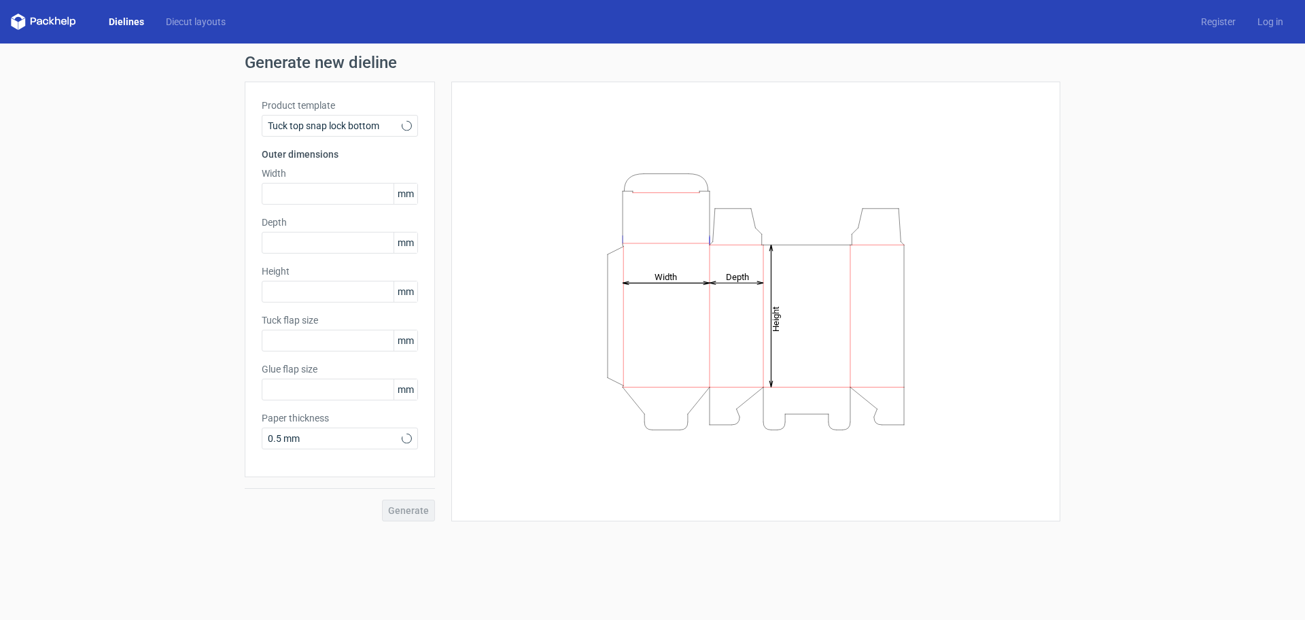
type input "15"
type input "10"
click at [793, 328] on icon "Height Depth Width" at bounding box center [756, 302] width 408 height 272
click at [695, 279] on icon "Height Depth Width" at bounding box center [756, 302] width 408 height 272
click at [314, 198] on input "text" at bounding box center [340, 194] width 156 height 22
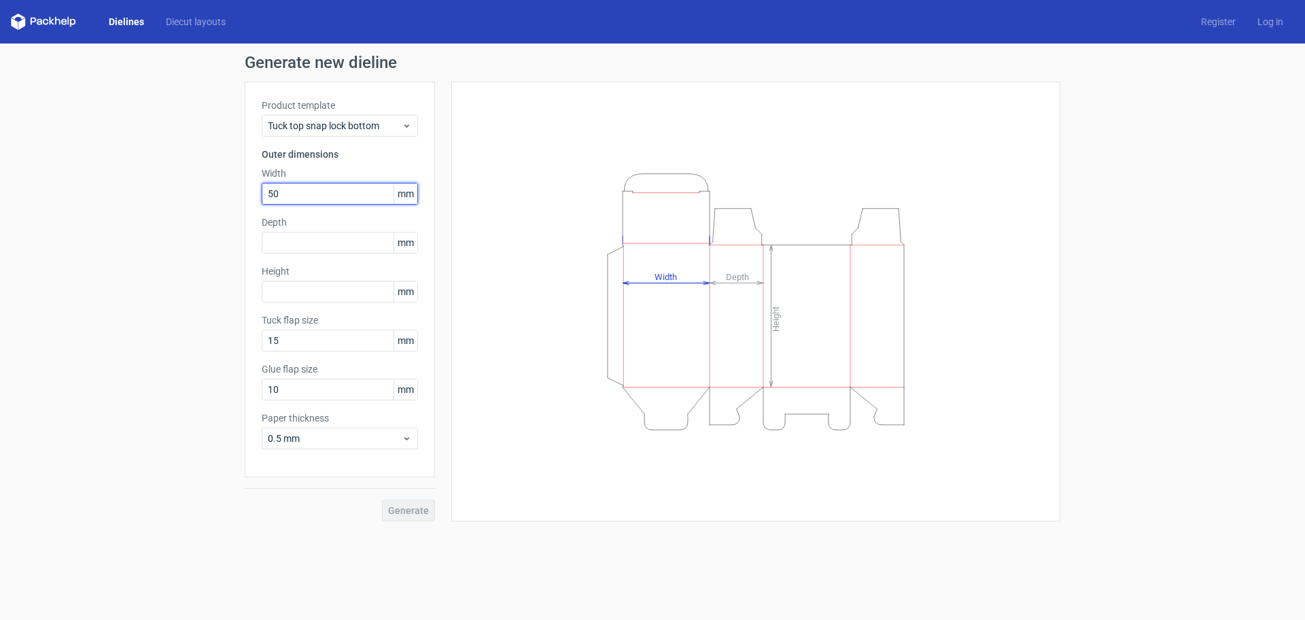
type input "50"
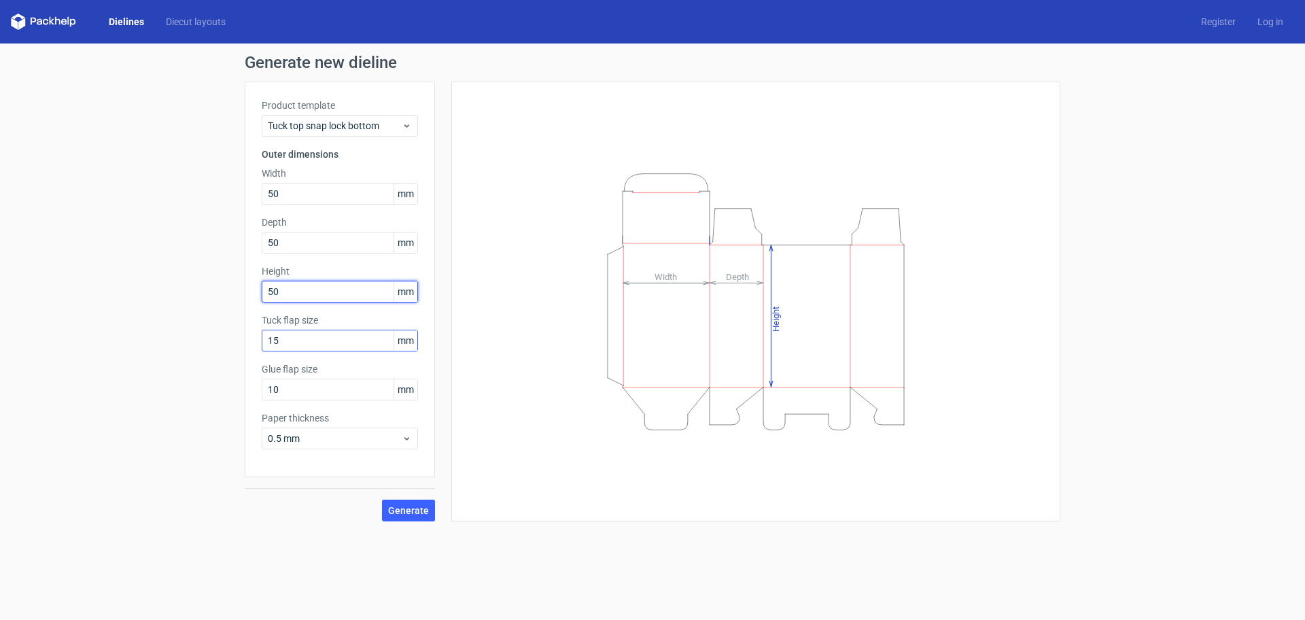
type input "50"
click at [335, 341] on input "15" at bounding box center [340, 341] width 156 height 22
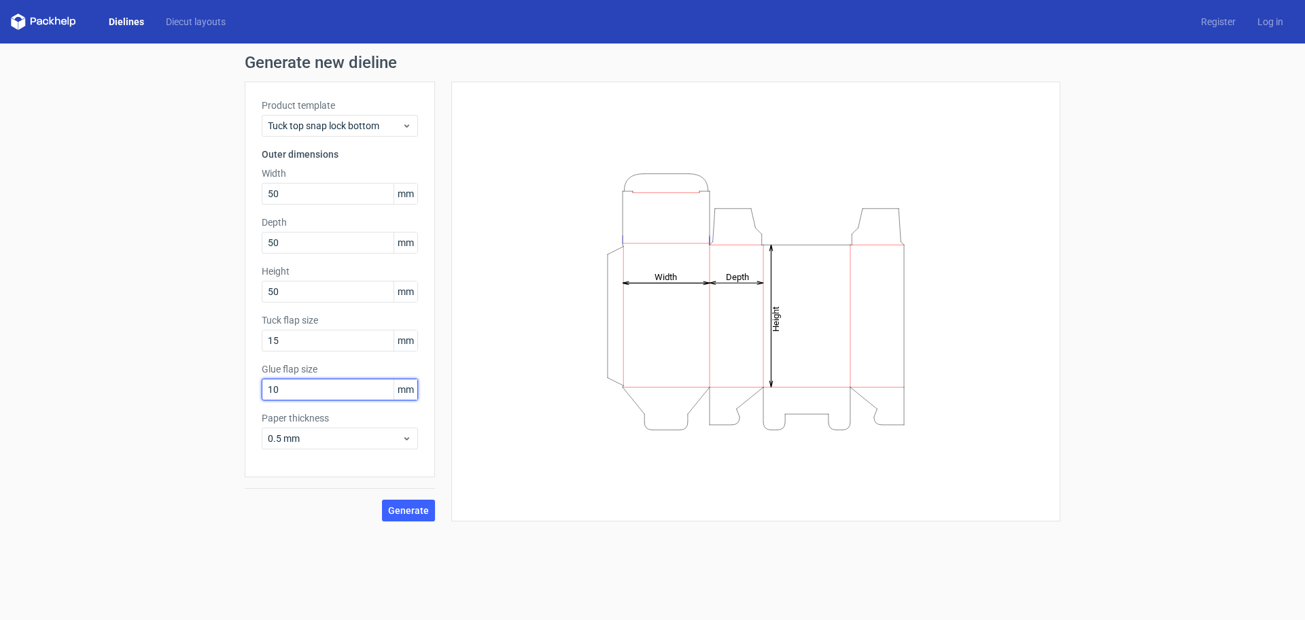
click at [311, 394] on input "10" at bounding box center [340, 390] width 156 height 22
click at [395, 508] on span "Generate" at bounding box center [408, 511] width 41 height 10
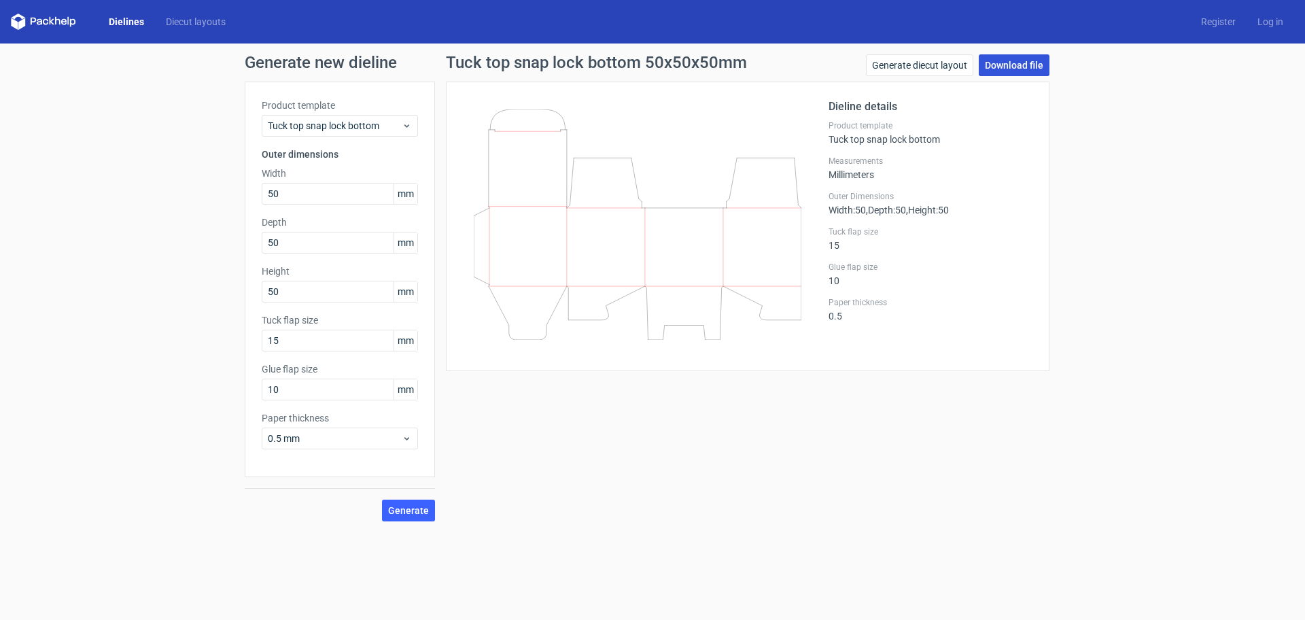
click at [1005, 68] on link "Download file" at bounding box center [1014, 65] width 71 height 22
click at [406, 127] on icon at bounding box center [407, 125] width 10 height 11
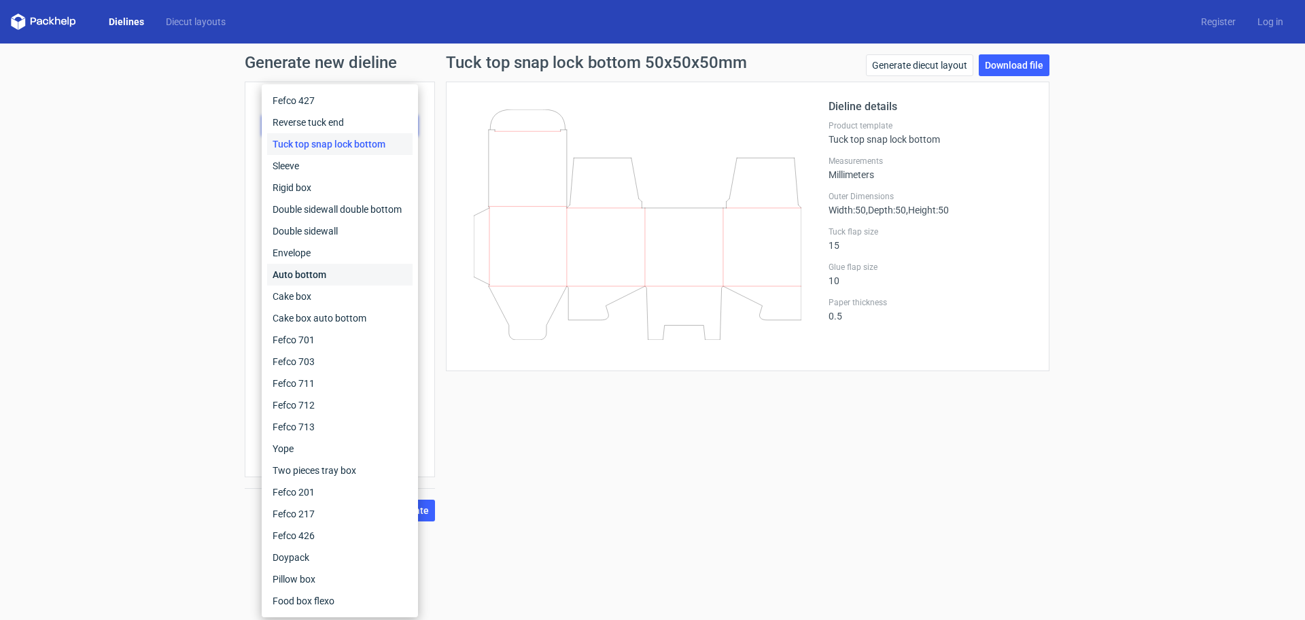
click at [335, 277] on div "Auto bottom" at bounding box center [339, 275] width 145 height 22
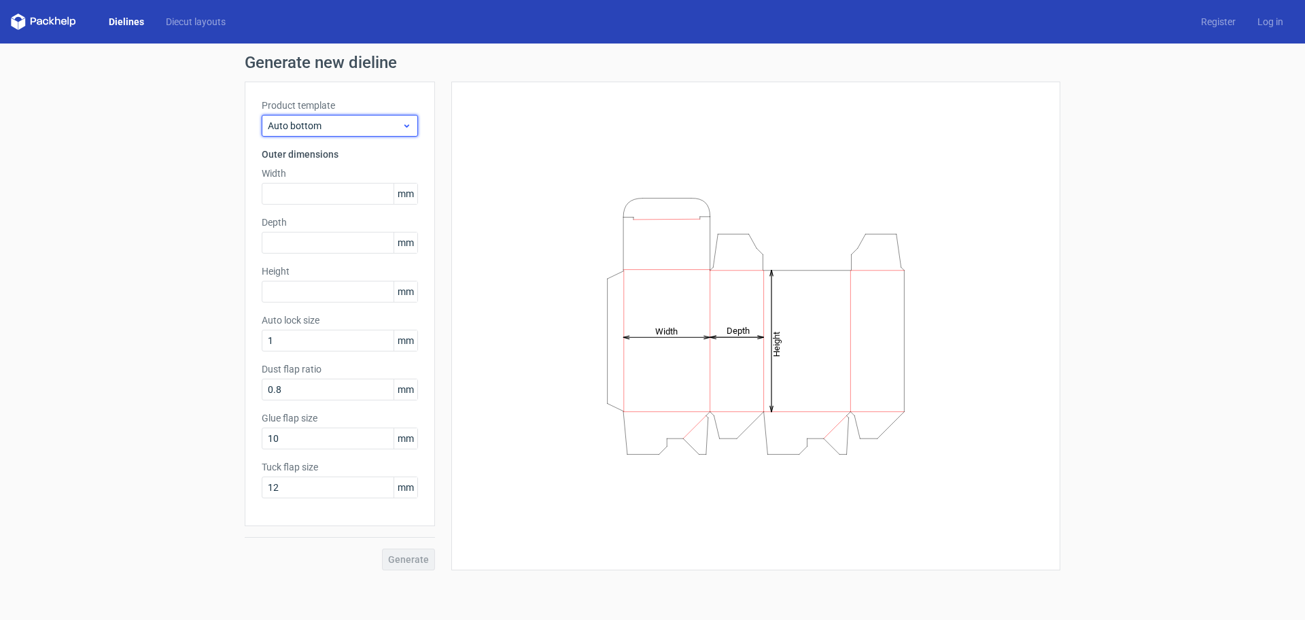
click at [324, 124] on span "Auto bottom" at bounding box center [335, 126] width 134 height 14
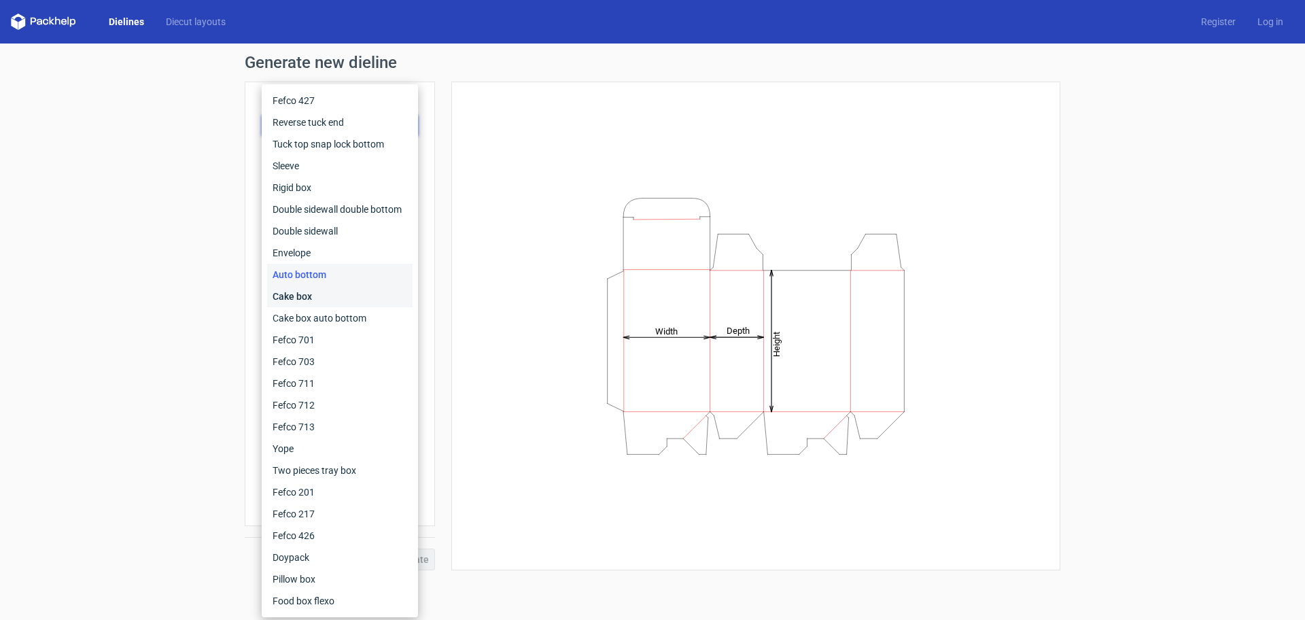
click at [321, 301] on div "Cake box" at bounding box center [339, 296] width 145 height 22
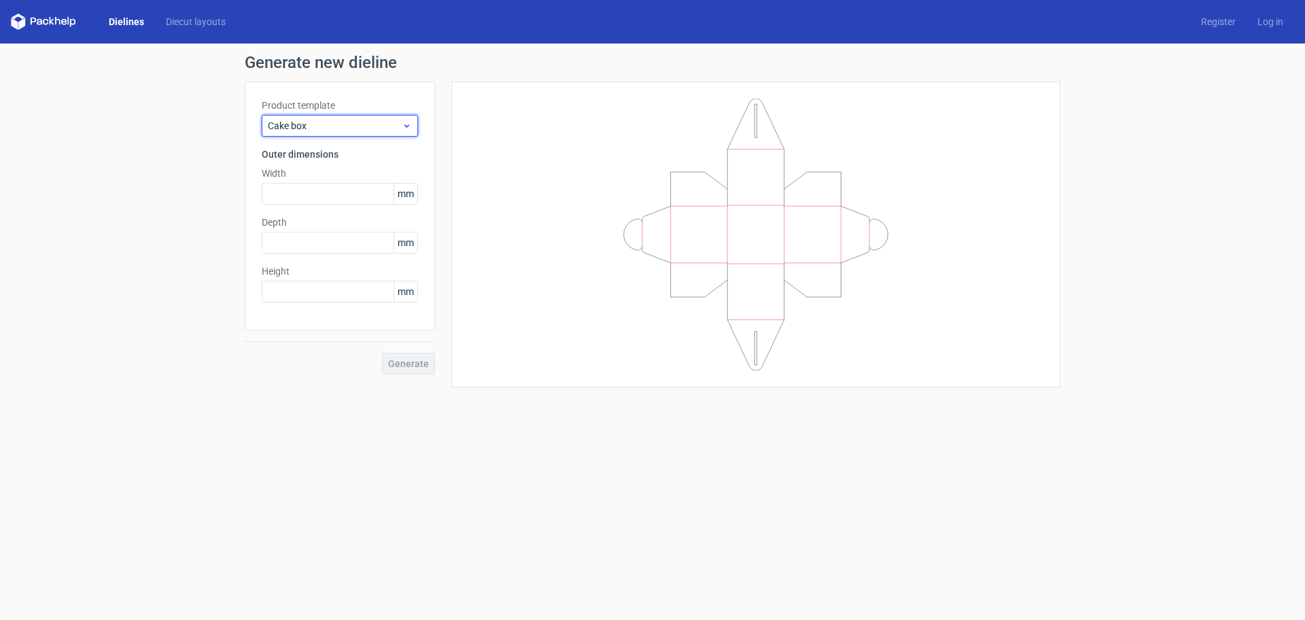
click at [317, 125] on span "Cake box" at bounding box center [335, 126] width 134 height 14
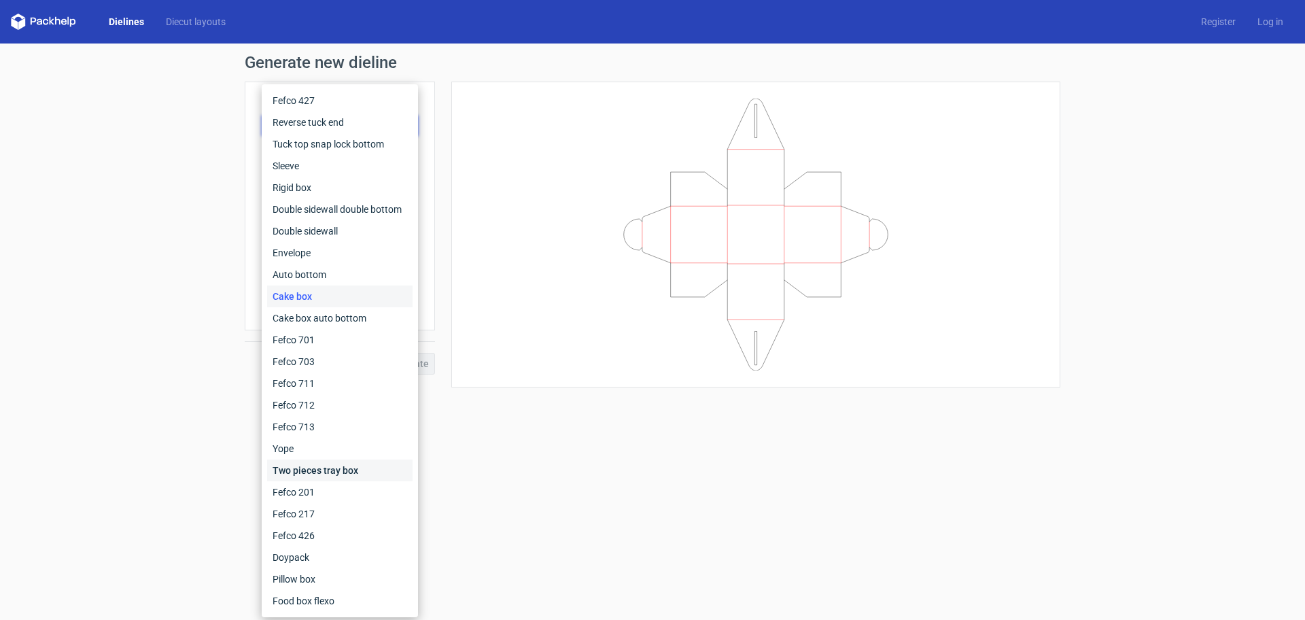
click at [326, 472] on div "Two pieces tray box" at bounding box center [339, 470] width 145 height 22
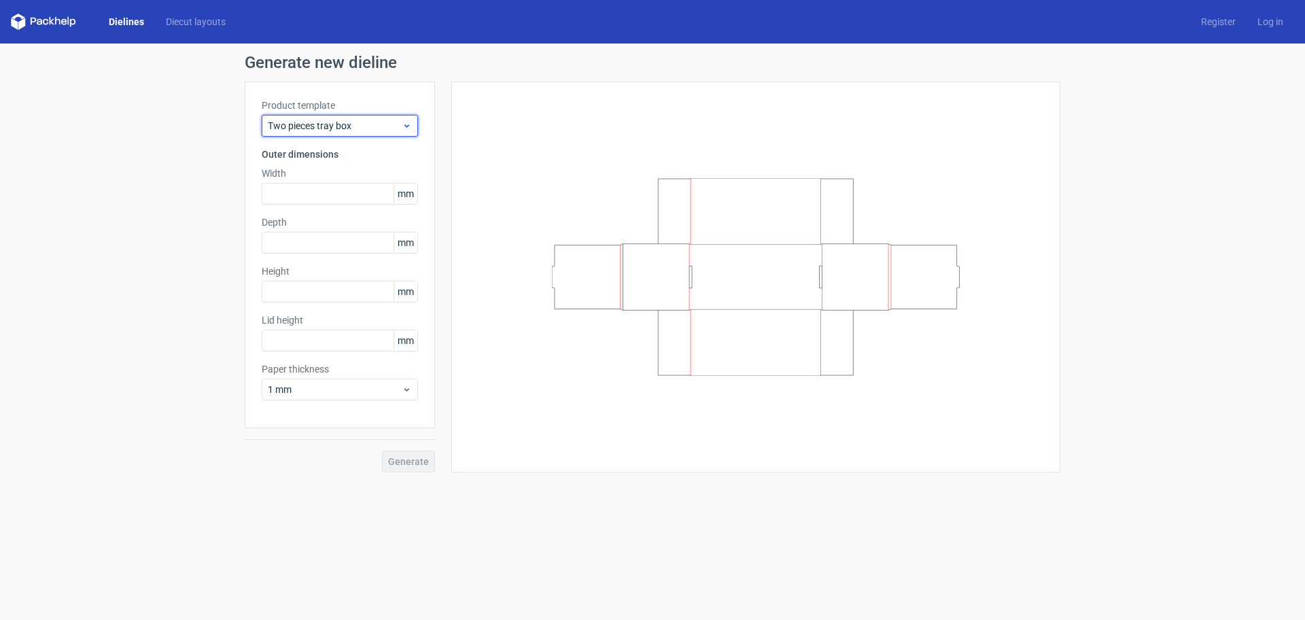
click at [413, 126] on div "Two pieces tray box" at bounding box center [340, 126] width 156 height 22
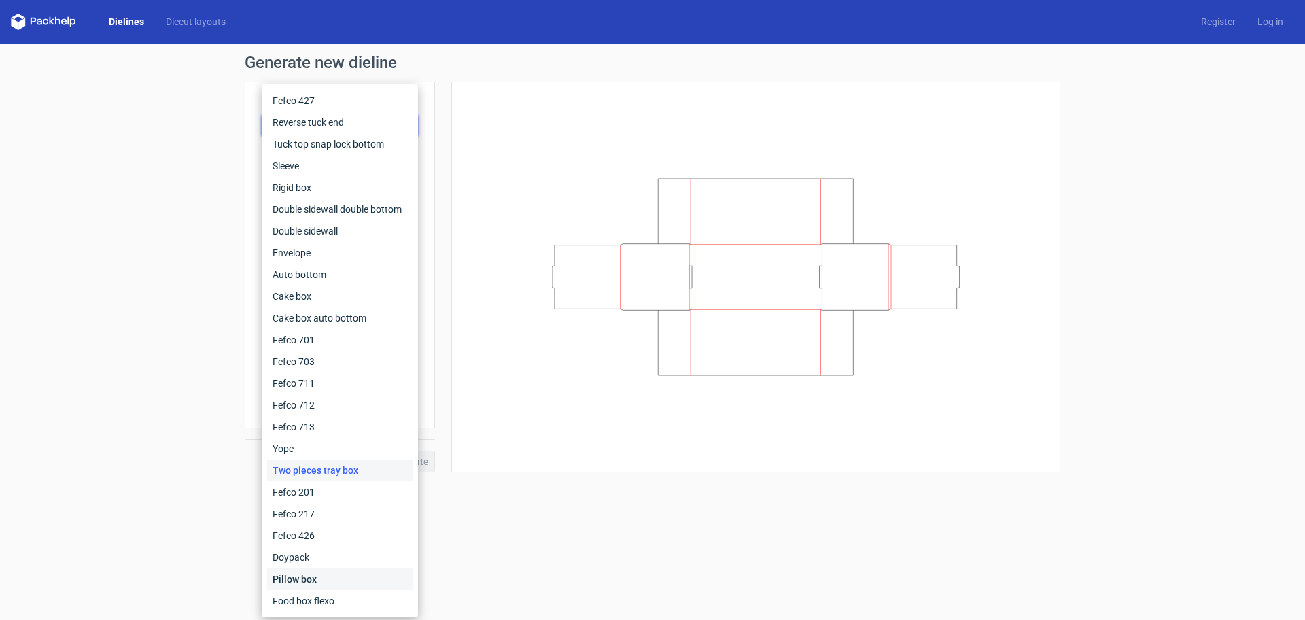
click at [318, 576] on div "Pillow box" at bounding box center [339, 579] width 145 height 22
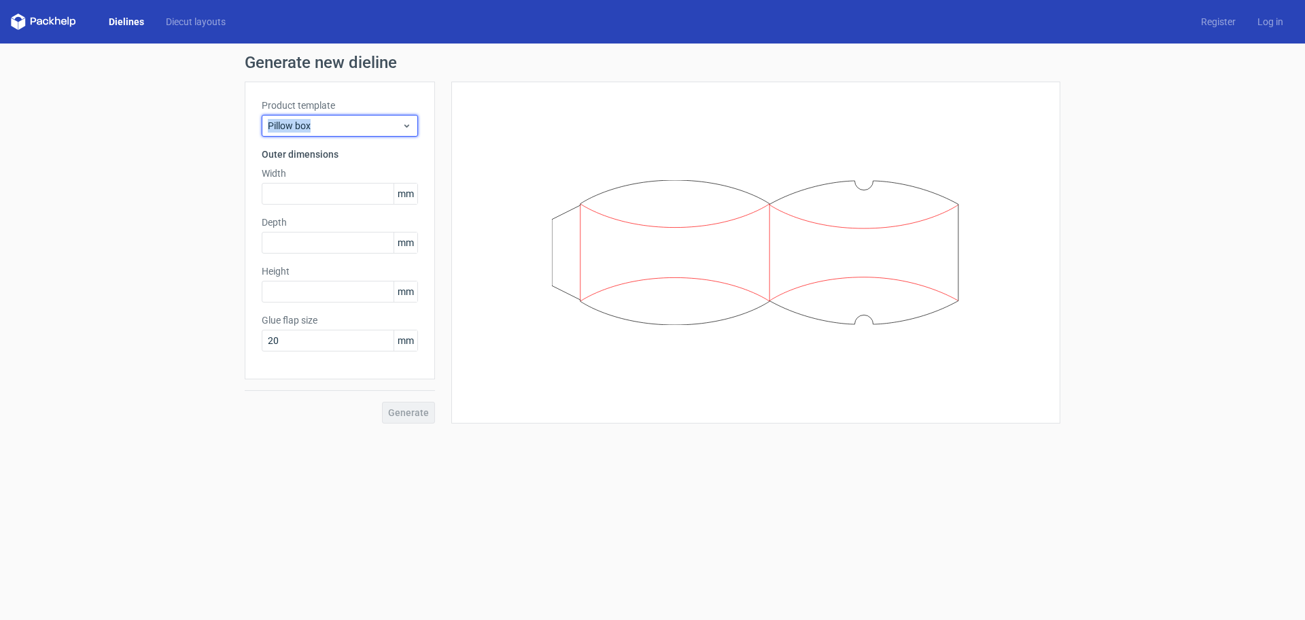
drag, startPoint x: 328, startPoint y: 122, endPoint x: 248, endPoint y: 133, distance: 80.3
click at [248, 133] on div "Product template Pillow box Outer dimensions Width mm Depth mm Height mm Glue f…" at bounding box center [340, 231] width 190 height 298
copy span "Pillow box"
click at [406, 122] on icon at bounding box center [407, 125] width 10 height 11
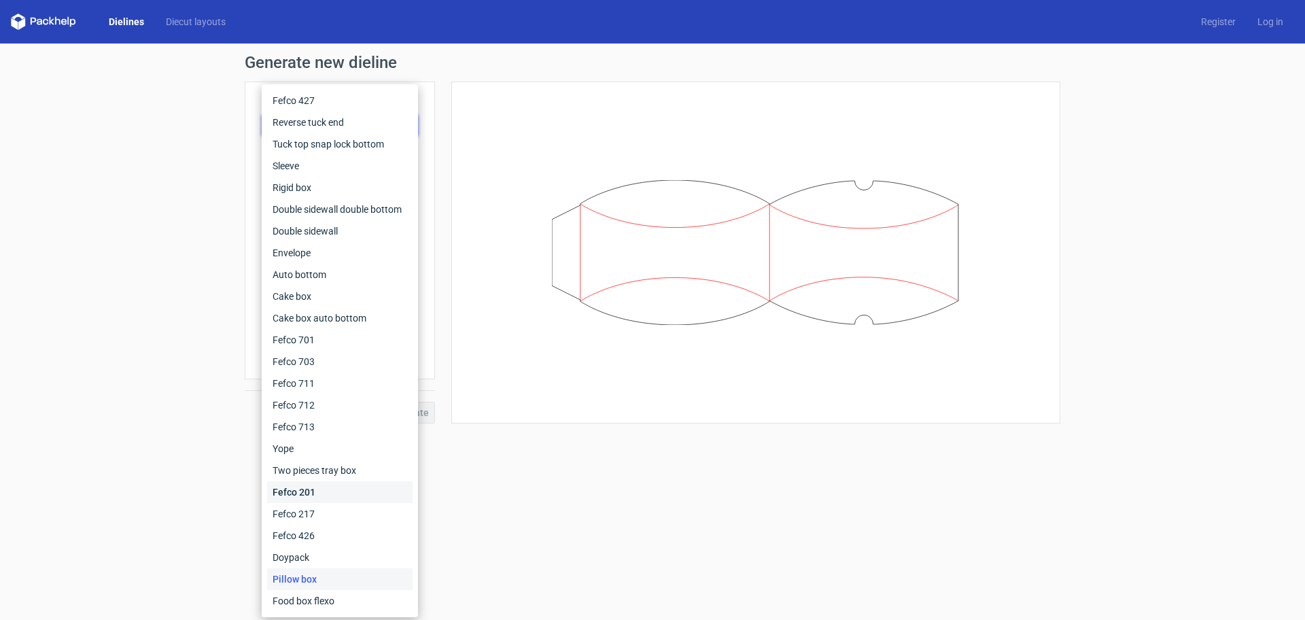
click at [313, 493] on div "Fefco 201" at bounding box center [339, 492] width 145 height 22
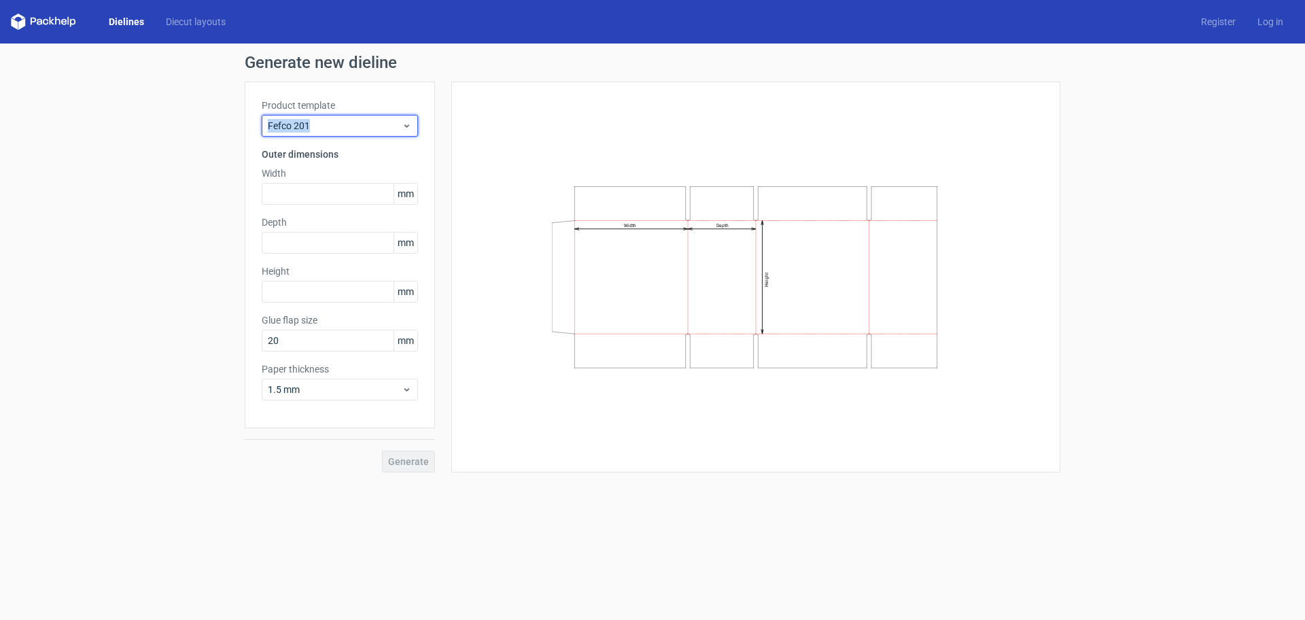
drag, startPoint x: 324, startPoint y: 122, endPoint x: 237, endPoint y: 124, distance: 87.0
click at [237, 124] on div "Generate new dieline Product template Fefco 201 Outer dimensions Width mm Depth…" at bounding box center [652, 264] width 1305 height 440
copy span "Fefco 201"
click at [415, 122] on div "Fefco 201" at bounding box center [340, 126] width 156 height 22
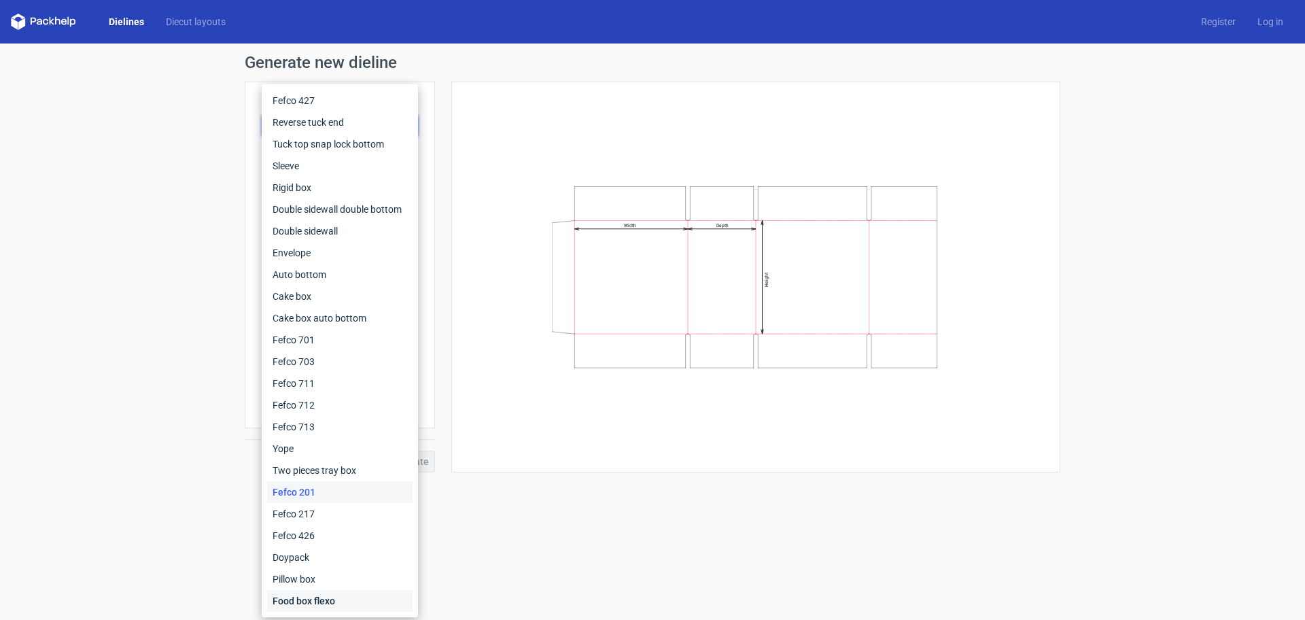
click at [358, 597] on div "Food box flexo" at bounding box center [339, 601] width 145 height 22
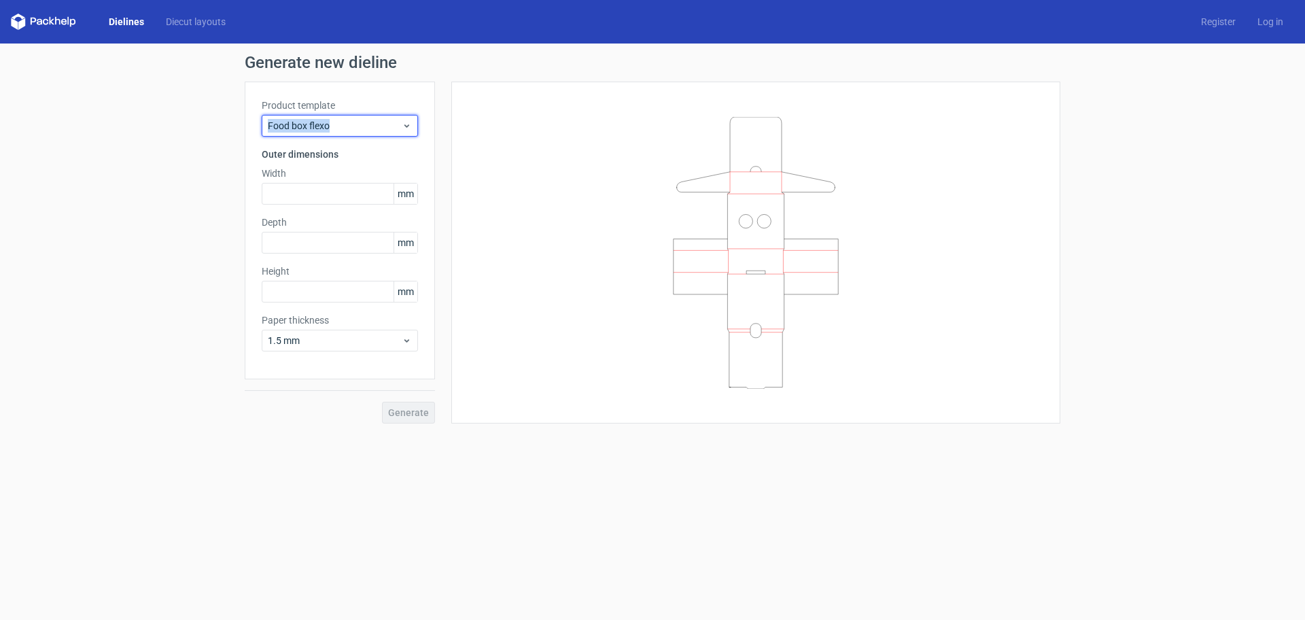
drag, startPoint x: 358, startPoint y: 123, endPoint x: 213, endPoint y: 123, distance: 144.8
click at [213, 123] on div "Generate new dieline Product template Food box flexo Outer dimensions Width mm …" at bounding box center [652, 239] width 1305 height 391
copy span "Food box flexo"
click at [407, 120] on icon at bounding box center [407, 125] width 10 height 11
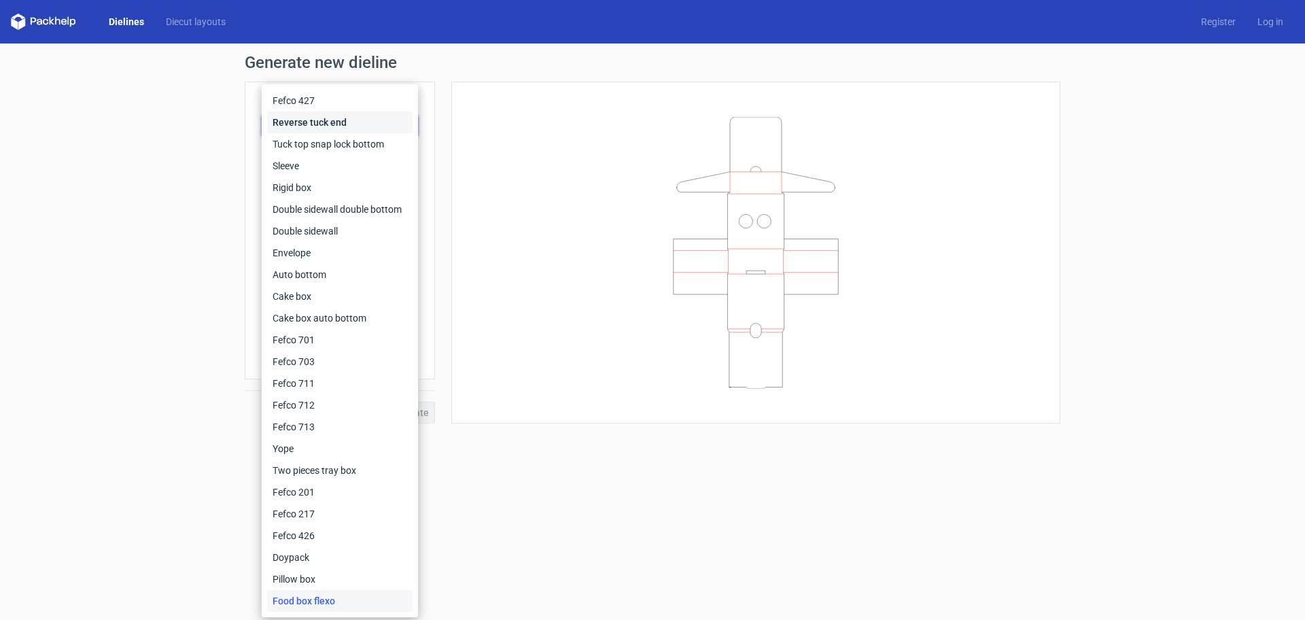
click at [332, 122] on div "Reverse tuck end" at bounding box center [339, 122] width 145 height 22
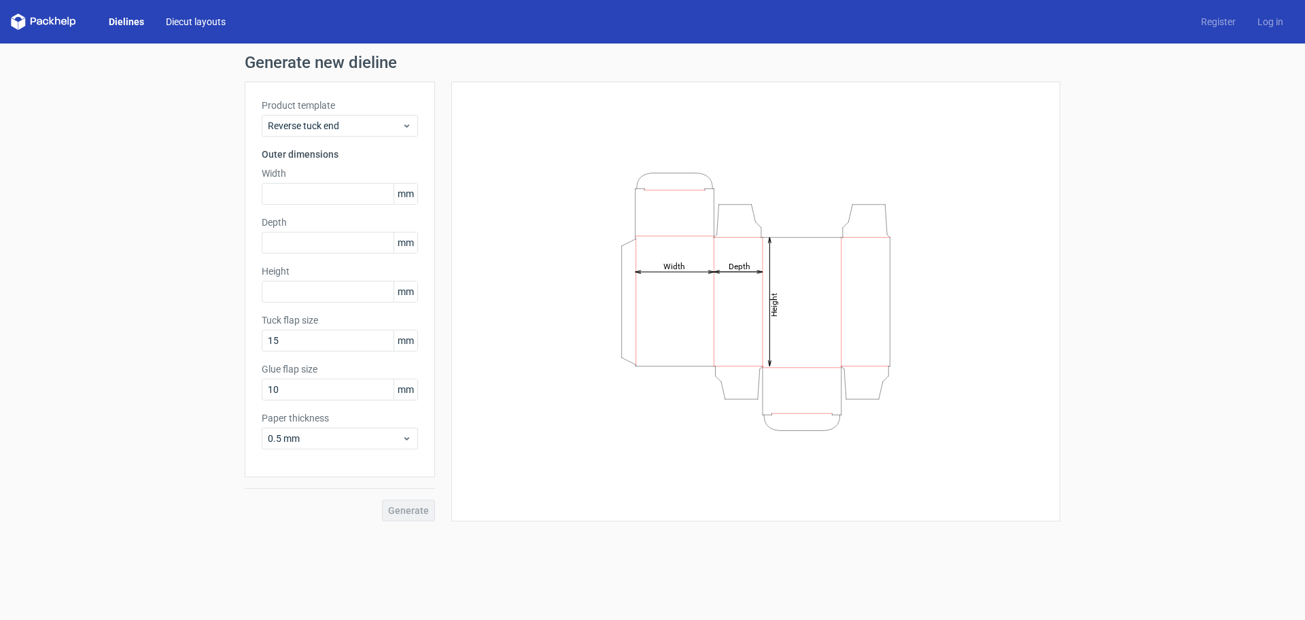
click at [179, 20] on link "Diecut layouts" at bounding box center [196, 22] width 82 height 14
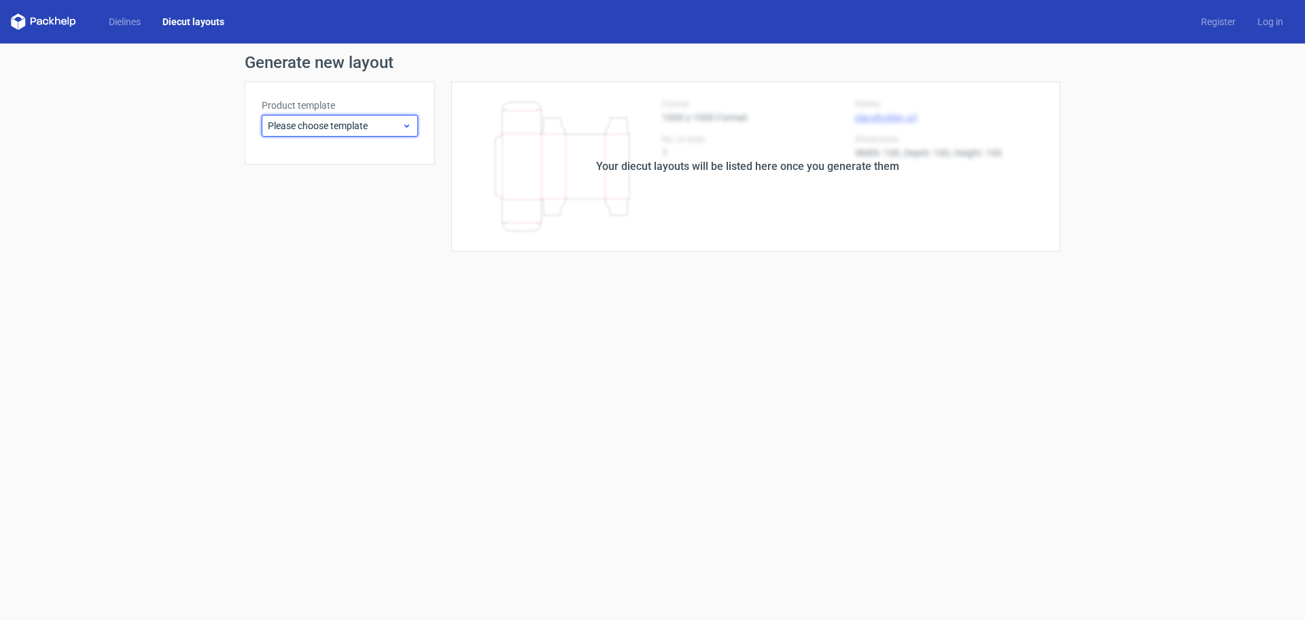
click at [290, 128] on span "Please choose template" at bounding box center [335, 126] width 134 height 14
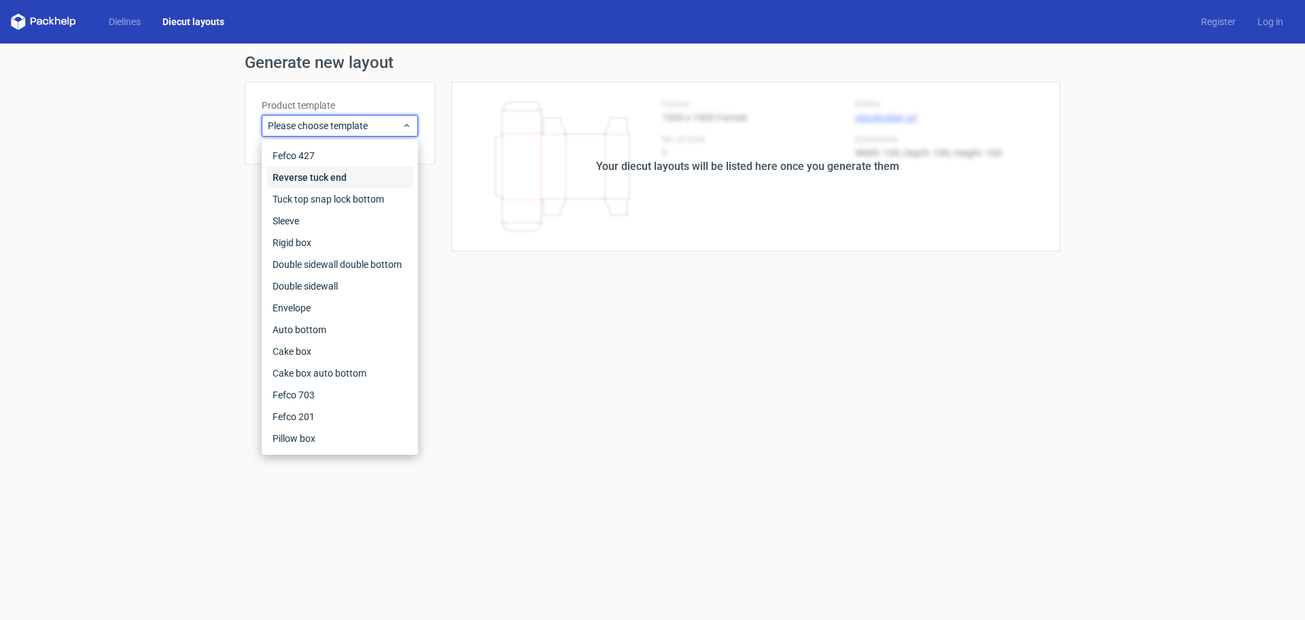
click at [301, 176] on div "Reverse tuck end" at bounding box center [339, 178] width 145 height 22
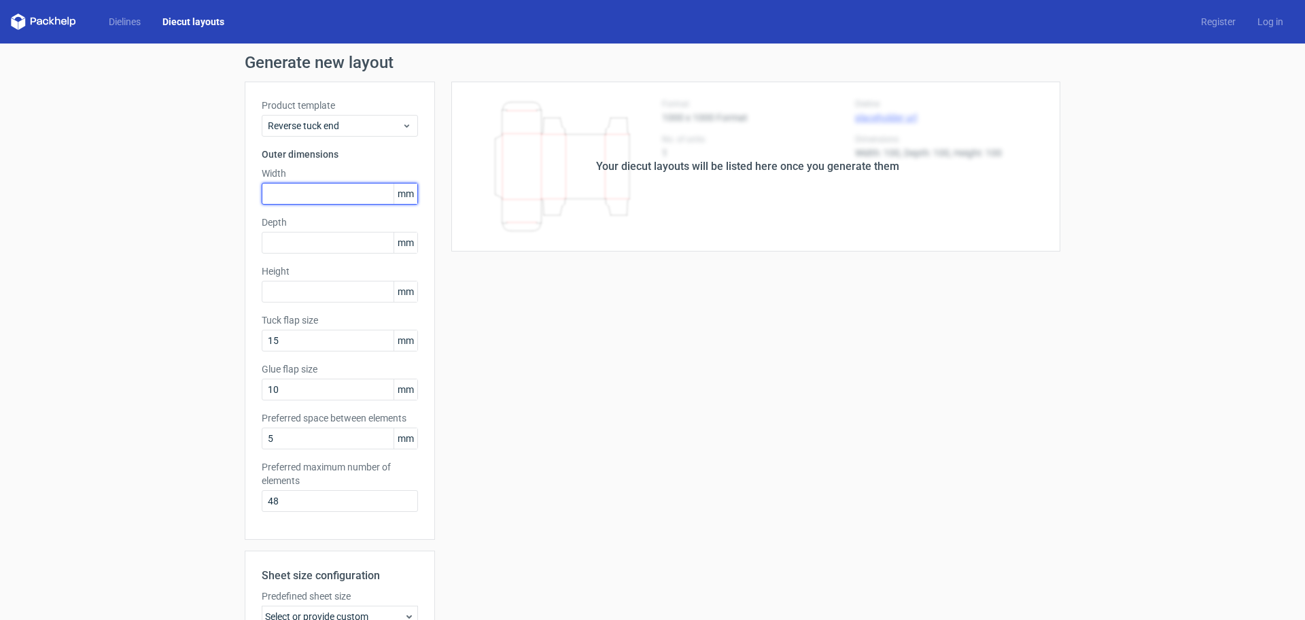
click at [339, 193] on input "text" at bounding box center [340, 194] width 156 height 22
type input "5"
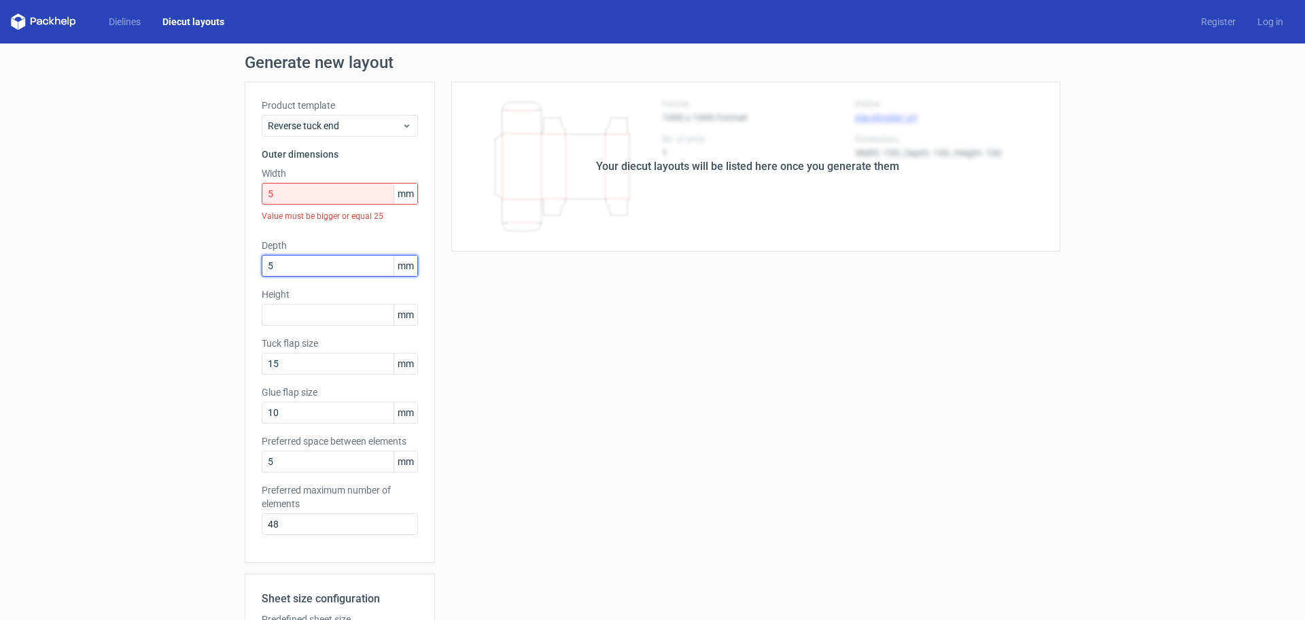
type input "5"
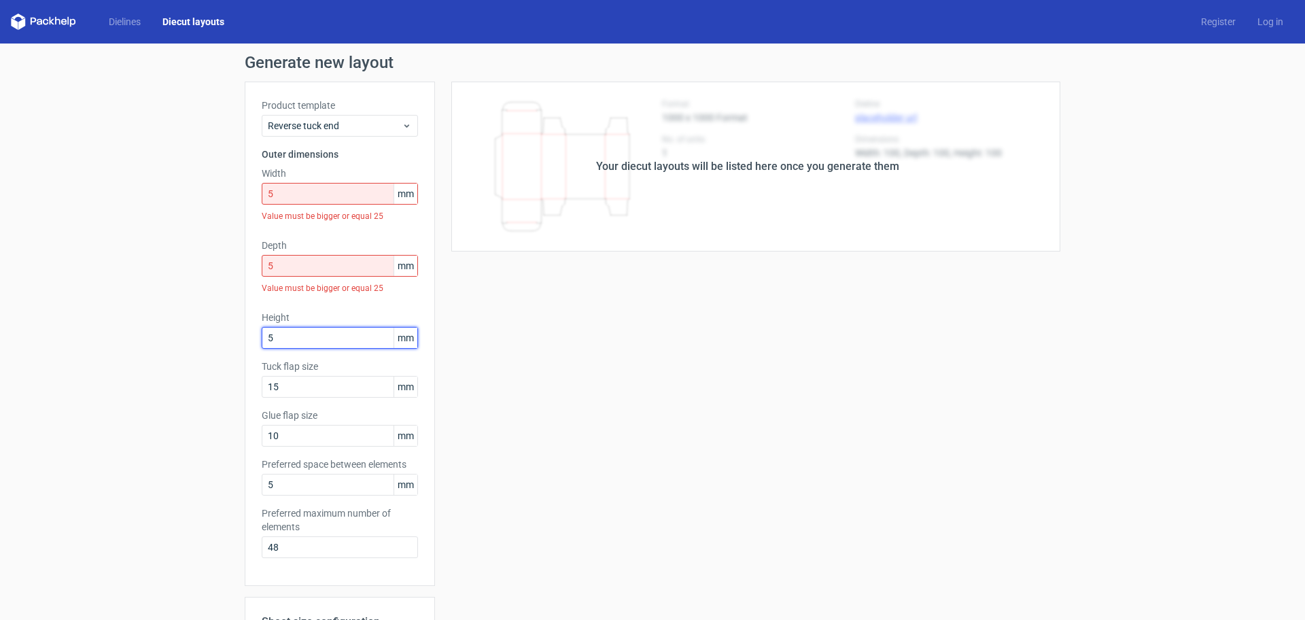
type input "5"
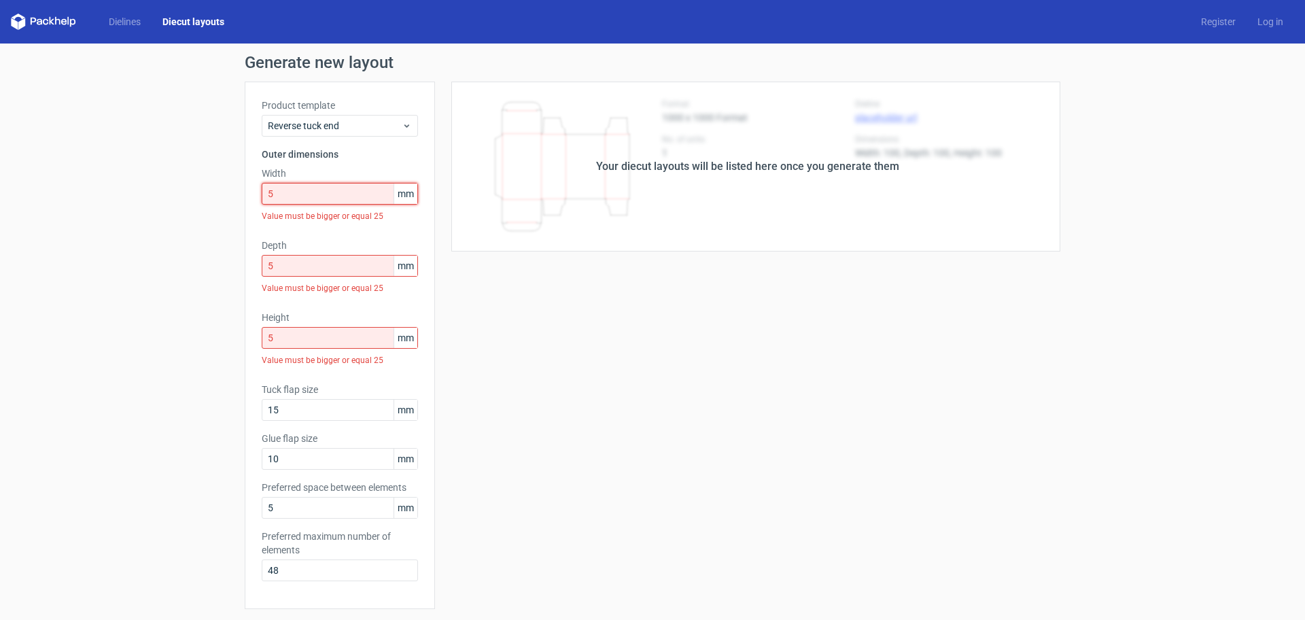
drag, startPoint x: 339, startPoint y: 193, endPoint x: 232, endPoint y: 198, distance: 106.8
click at [234, 198] on div "Generate new layout Product template Reverse tuck end Outer dimensions Width 5 …" at bounding box center [652, 472] width 1305 height 856
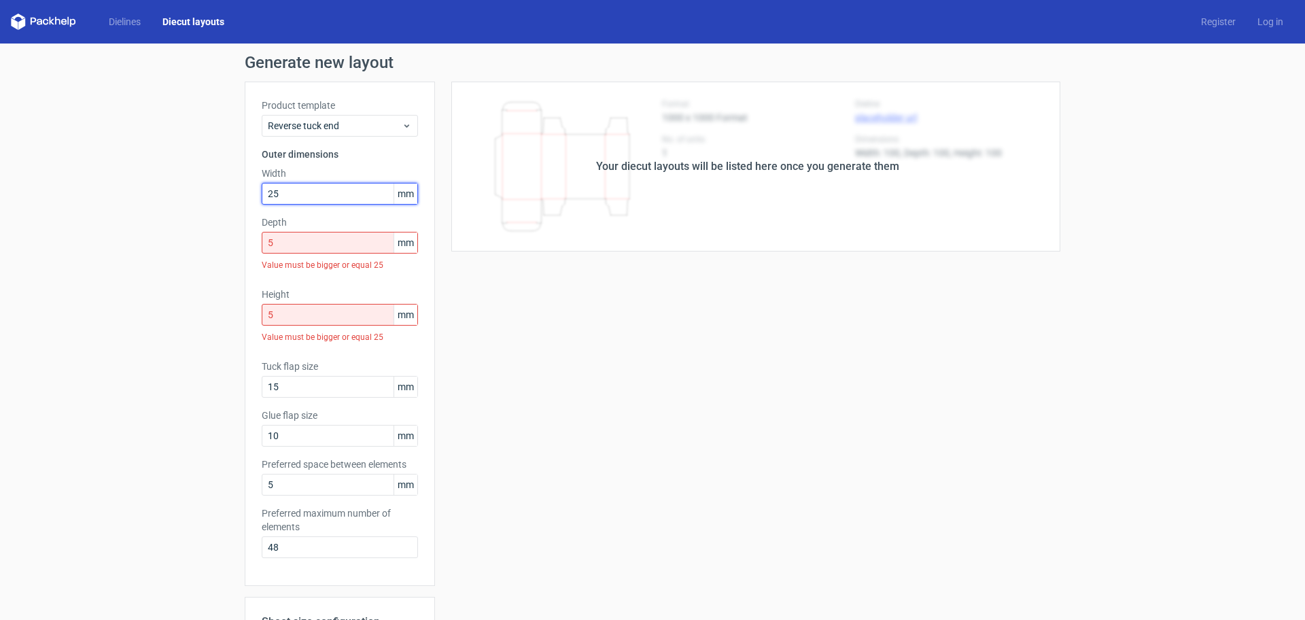
type input "25"
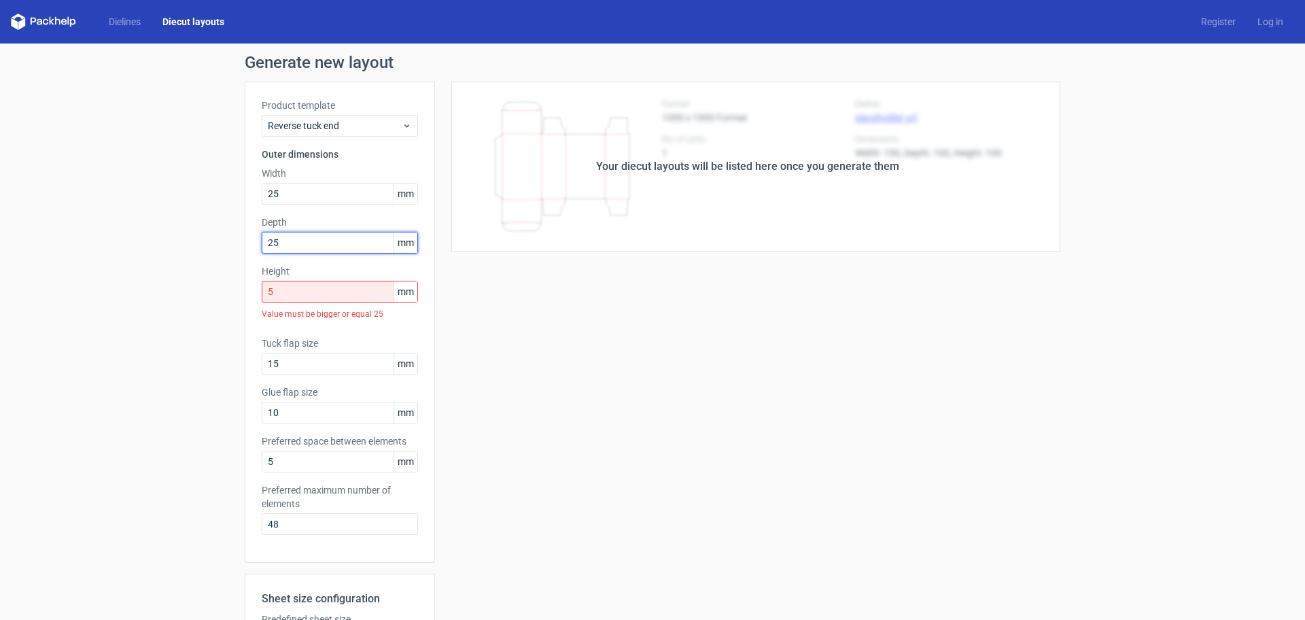
type input "25"
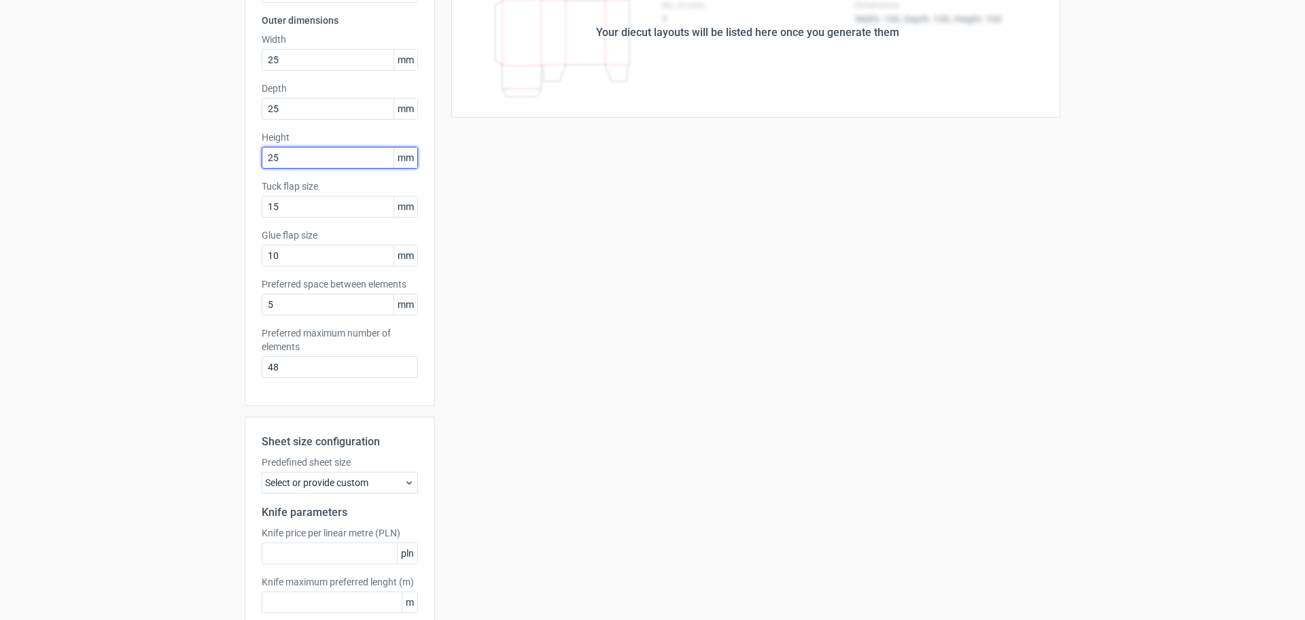
scroll to position [210, 0]
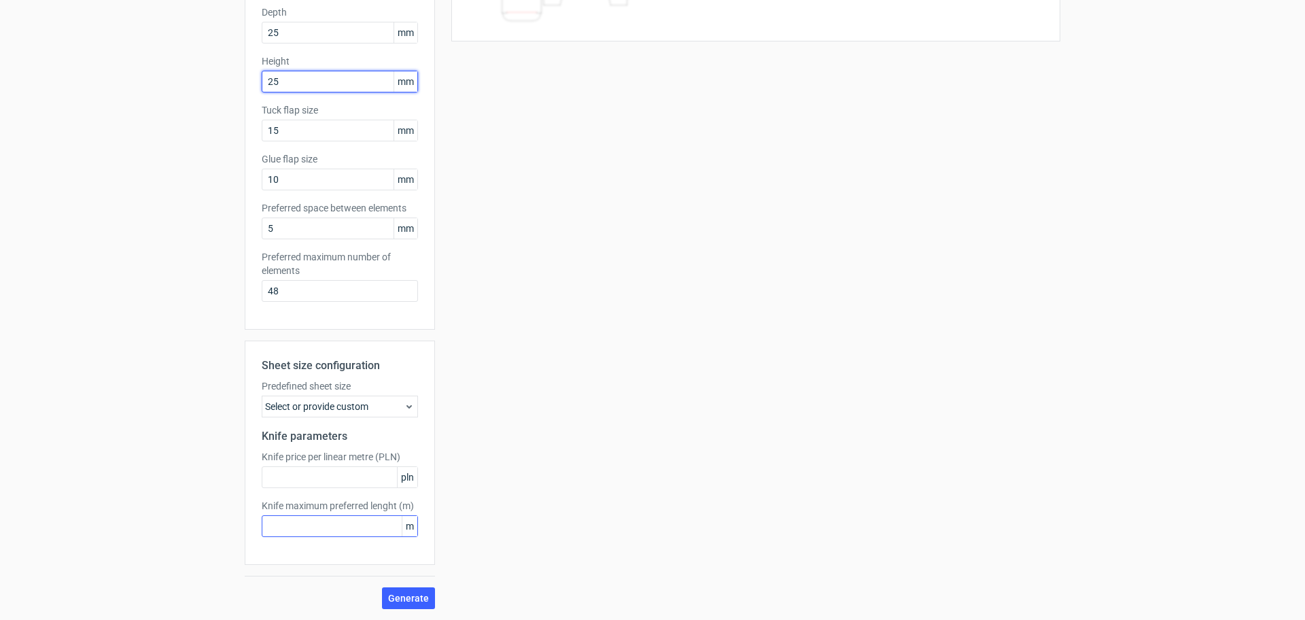
type input "25"
click at [325, 527] on input "text" at bounding box center [340, 526] width 156 height 22
type input "2"
click at [329, 474] on input "text" at bounding box center [340, 477] width 156 height 22
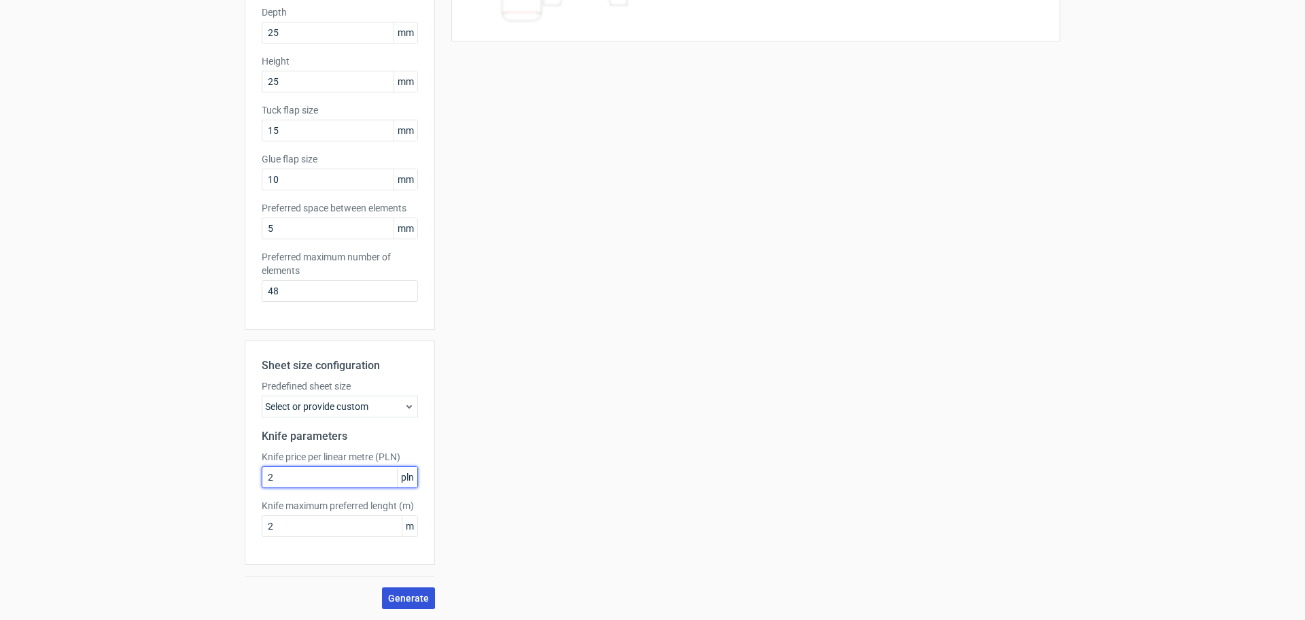
type input "2"
click at [401, 594] on span "Generate" at bounding box center [408, 598] width 41 height 10
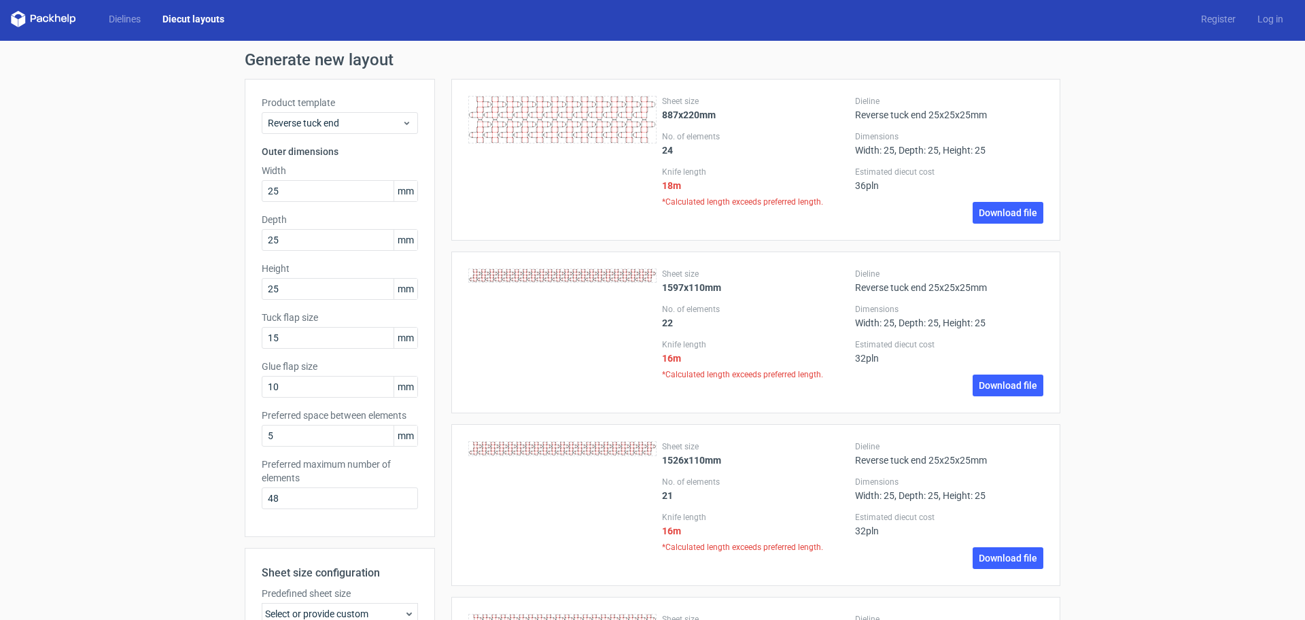
scroll to position [0, 0]
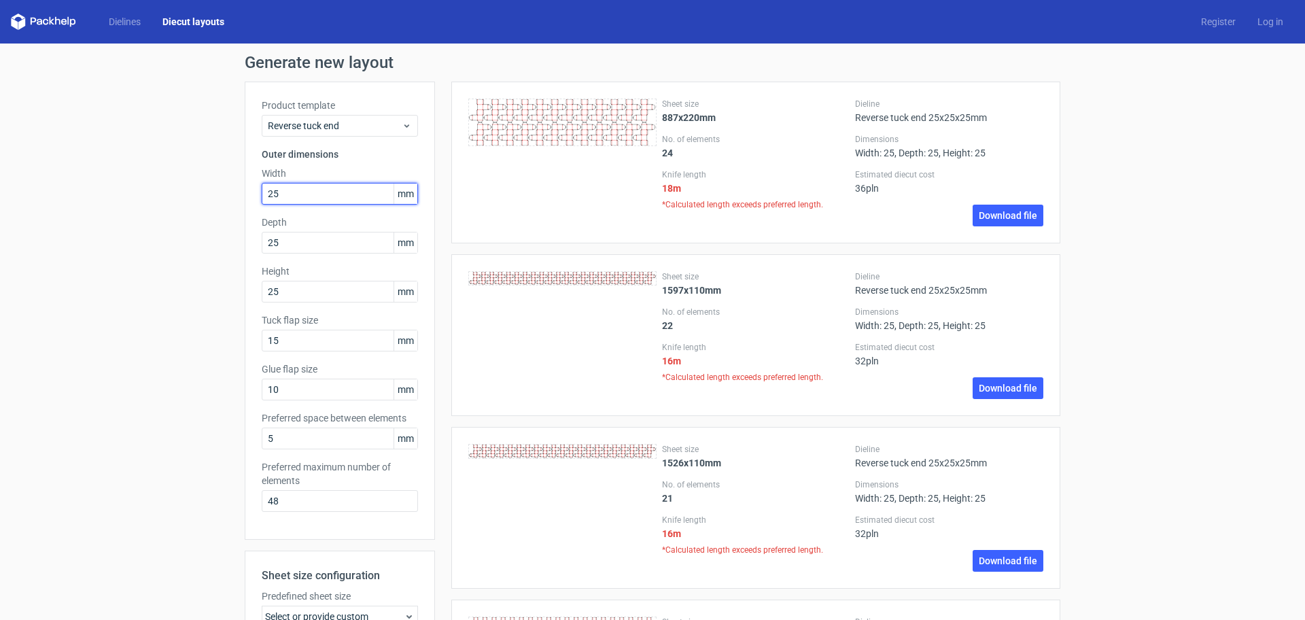
click at [298, 194] on input "25" at bounding box center [340, 194] width 156 height 22
click at [113, 22] on link "Dielines" at bounding box center [125, 22] width 54 height 14
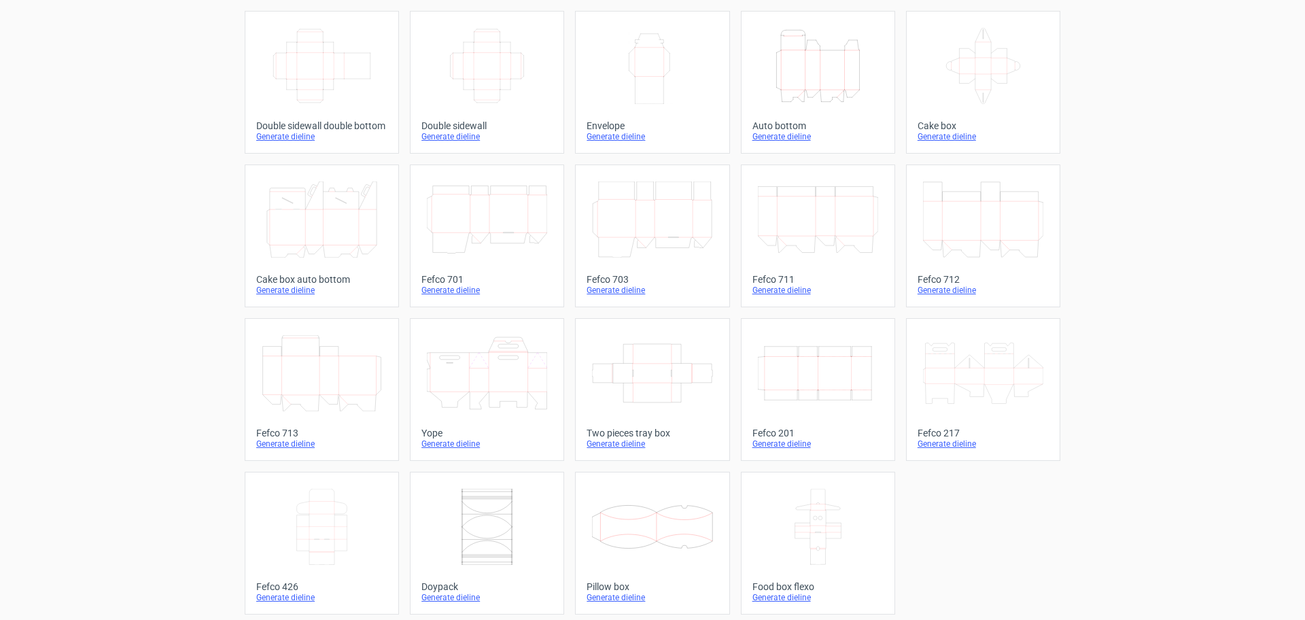
scroll to position [230, 0]
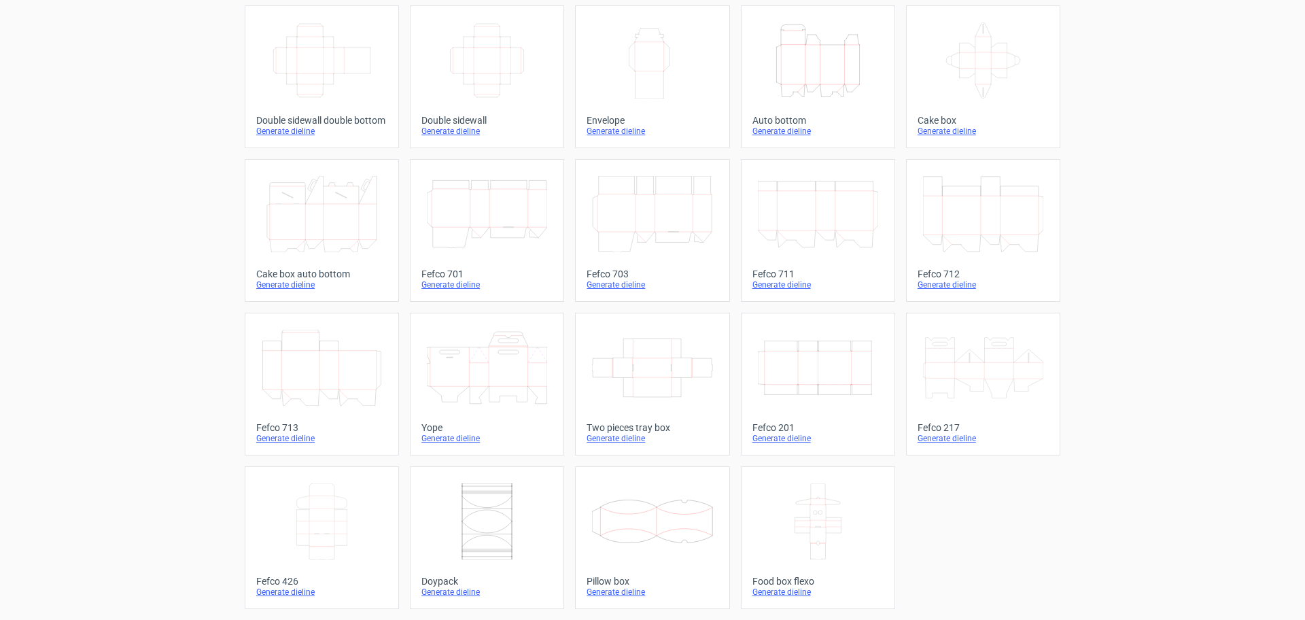
click at [469, 551] on icon at bounding box center [487, 521] width 120 height 76
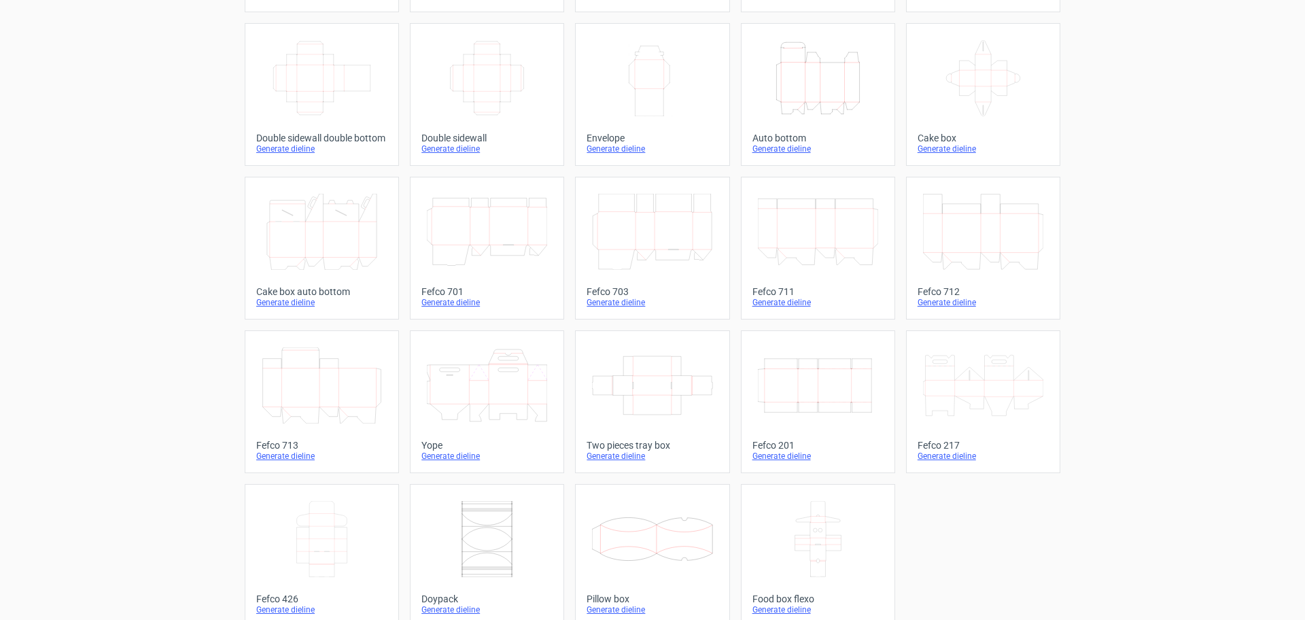
scroll to position [230, 0]
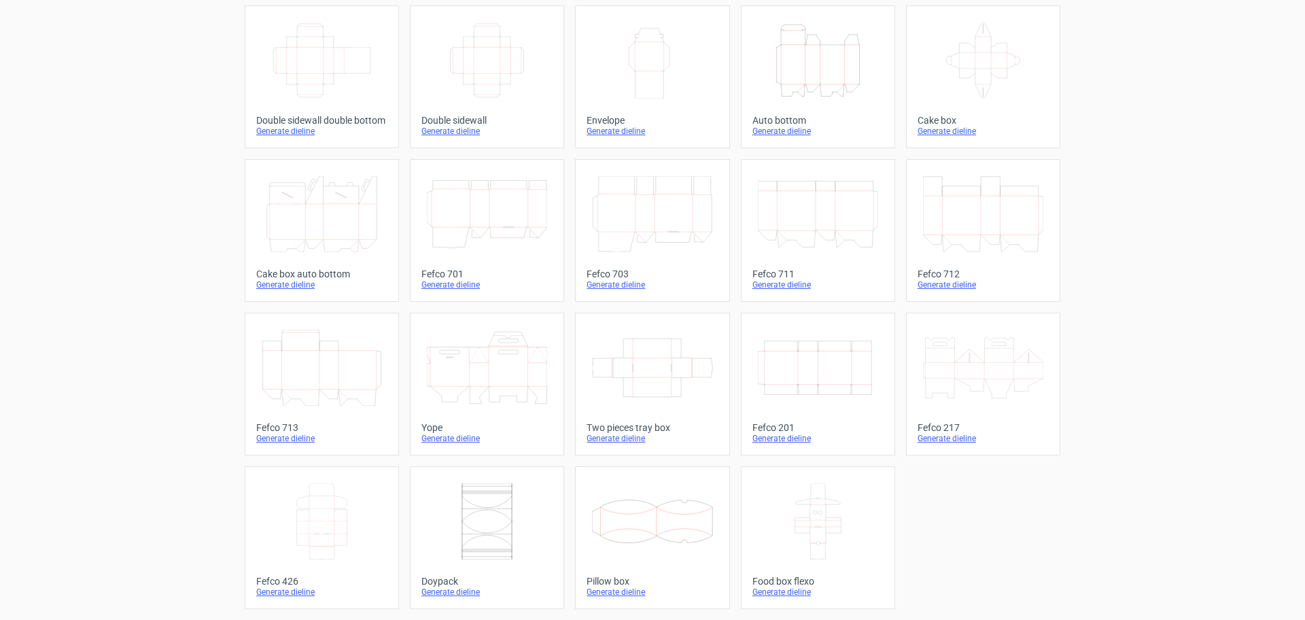
click at [485, 404] on icon at bounding box center [487, 368] width 120 height 76
